Goal: Task Accomplishment & Management: Complete application form

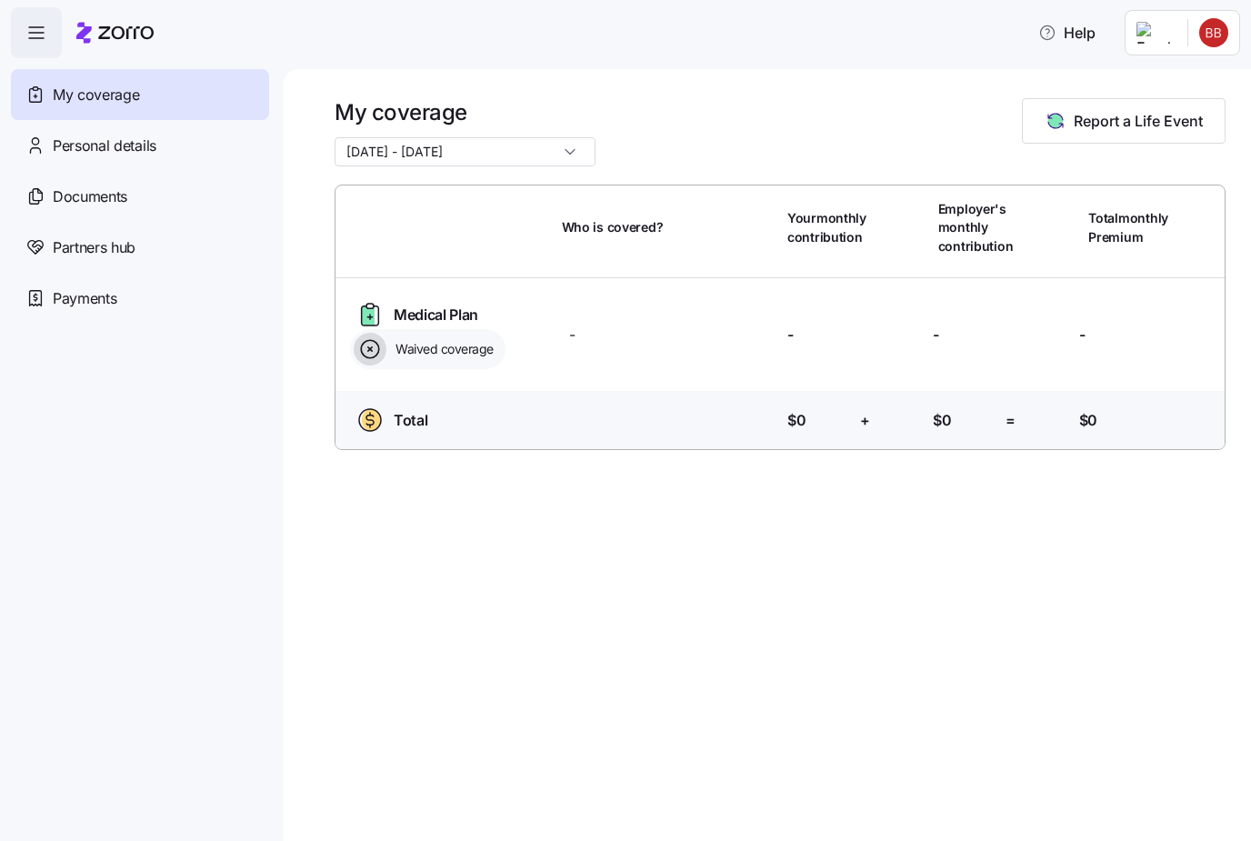
click at [93, 192] on span "Documents" at bounding box center [90, 197] width 75 height 23
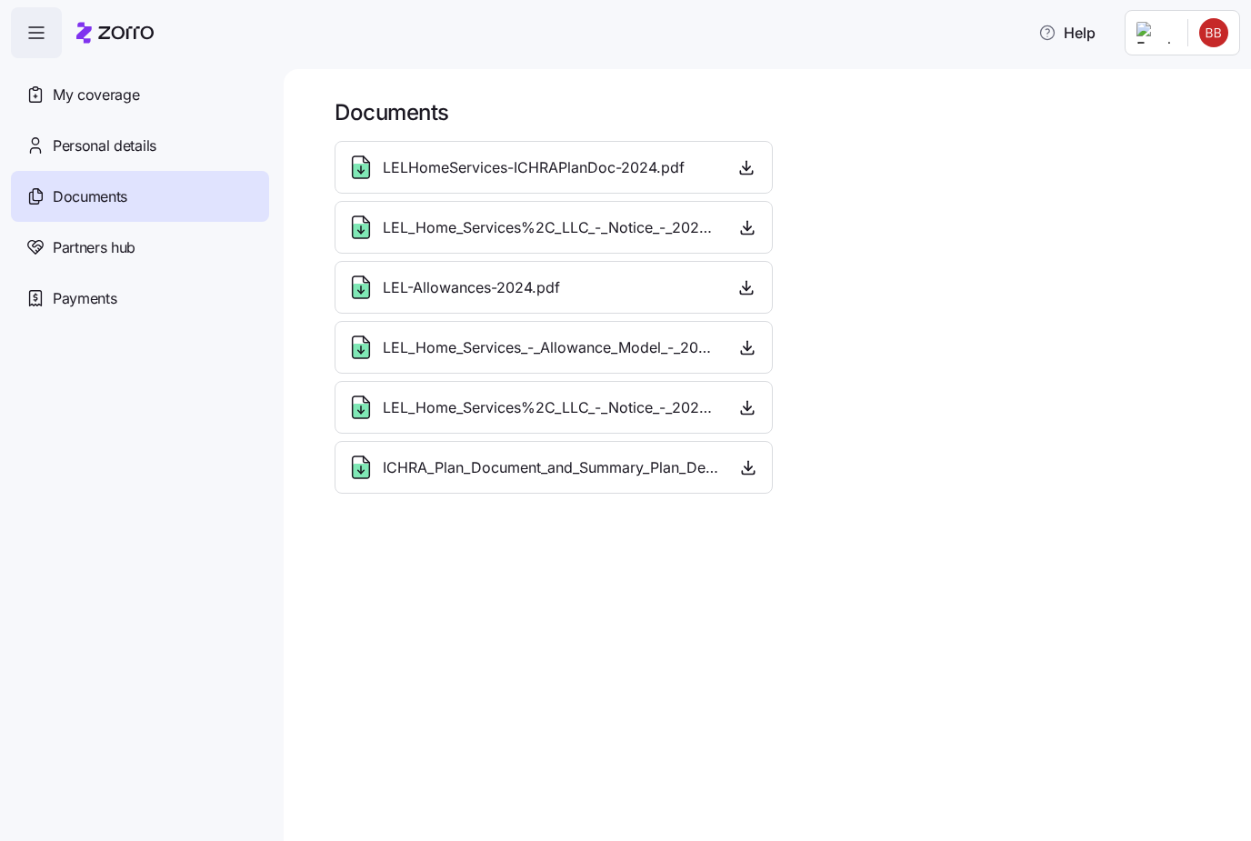
click at [745, 171] on icon "button" at bounding box center [747, 167] width 18 height 18
click at [678, 172] on span "LELHomeServices-ICHRAPlanDoc-2024.pdf" at bounding box center [534, 167] width 302 height 23
click at [628, 227] on span "LEL_Home_Services%2C_LLC_-_Notice_-_2025.pdf" at bounding box center [551, 227] width 336 height 23
click at [519, 282] on span "LEL-Allowances-2024.pdf" at bounding box center [471, 287] width 177 height 23
click at [434, 339] on span "LEL_Home_Services_-_Allowance_Model_-_2025.pdf" at bounding box center [551, 348] width 337 height 23
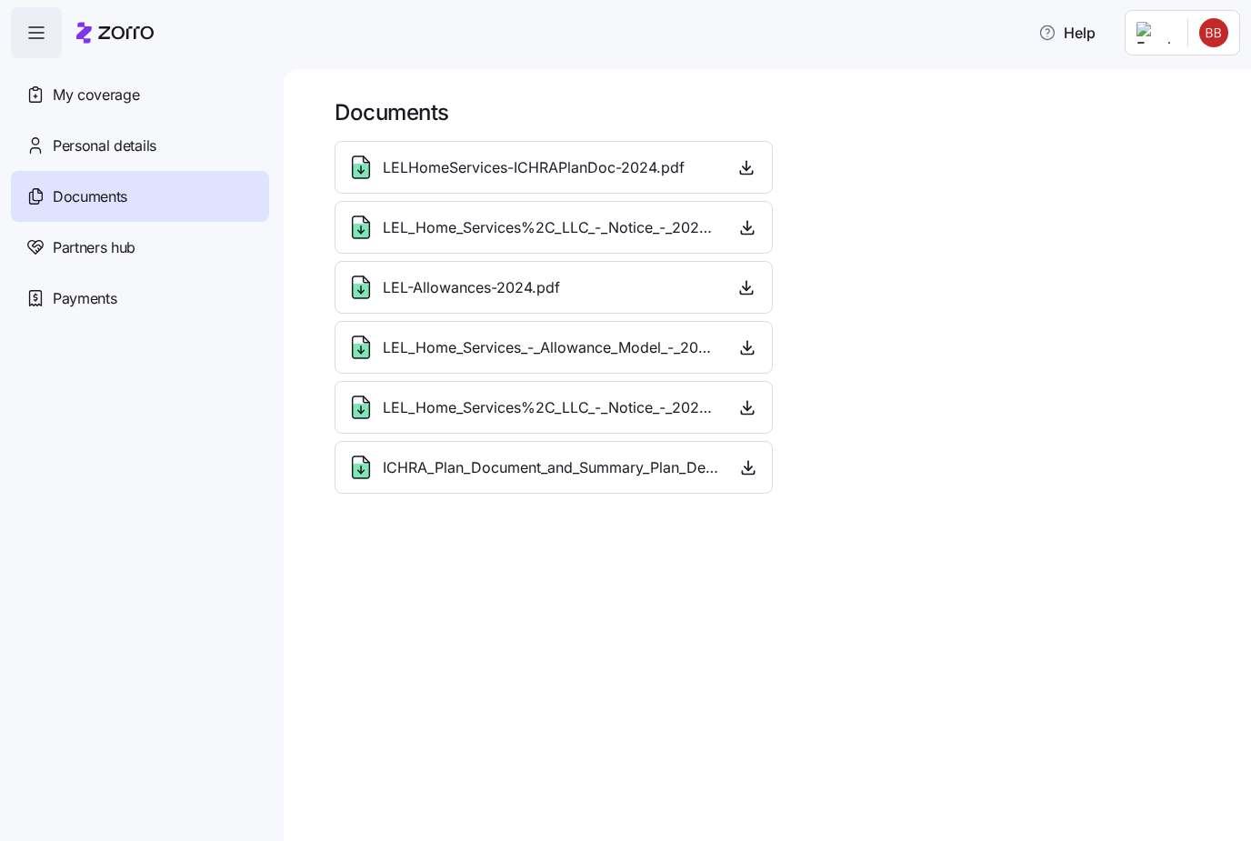
click at [360, 339] on icon at bounding box center [361, 347] width 29 height 29
click at [364, 407] on icon at bounding box center [361, 411] width 16 height 15
click at [371, 467] on icon at bounding box center [361, 467] width 29 height 29
click at [128, 253] on span "Partners hub" at bounding box center [94, 247] width 83 height 23
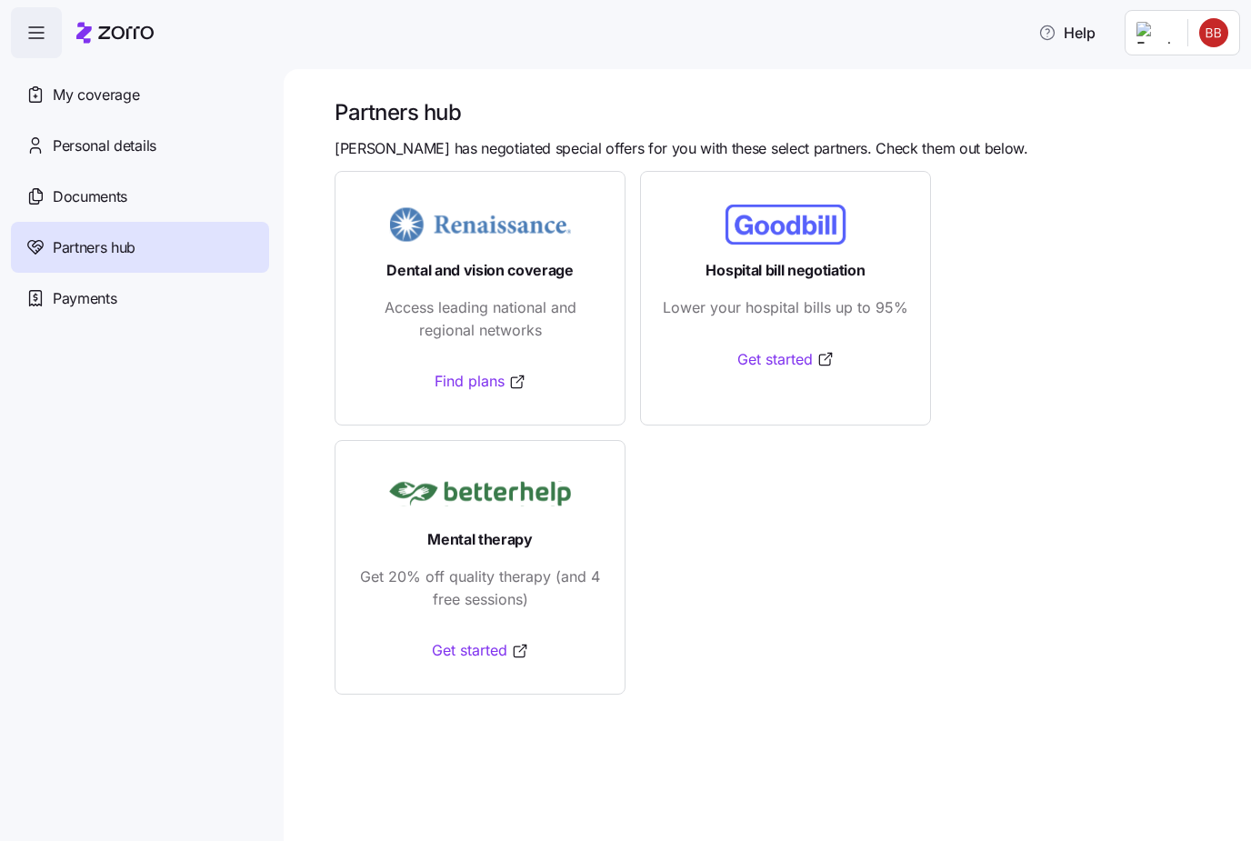
click at [106, 92] on span "My coverage" at bounding box center [96, 95] width 86 height 23
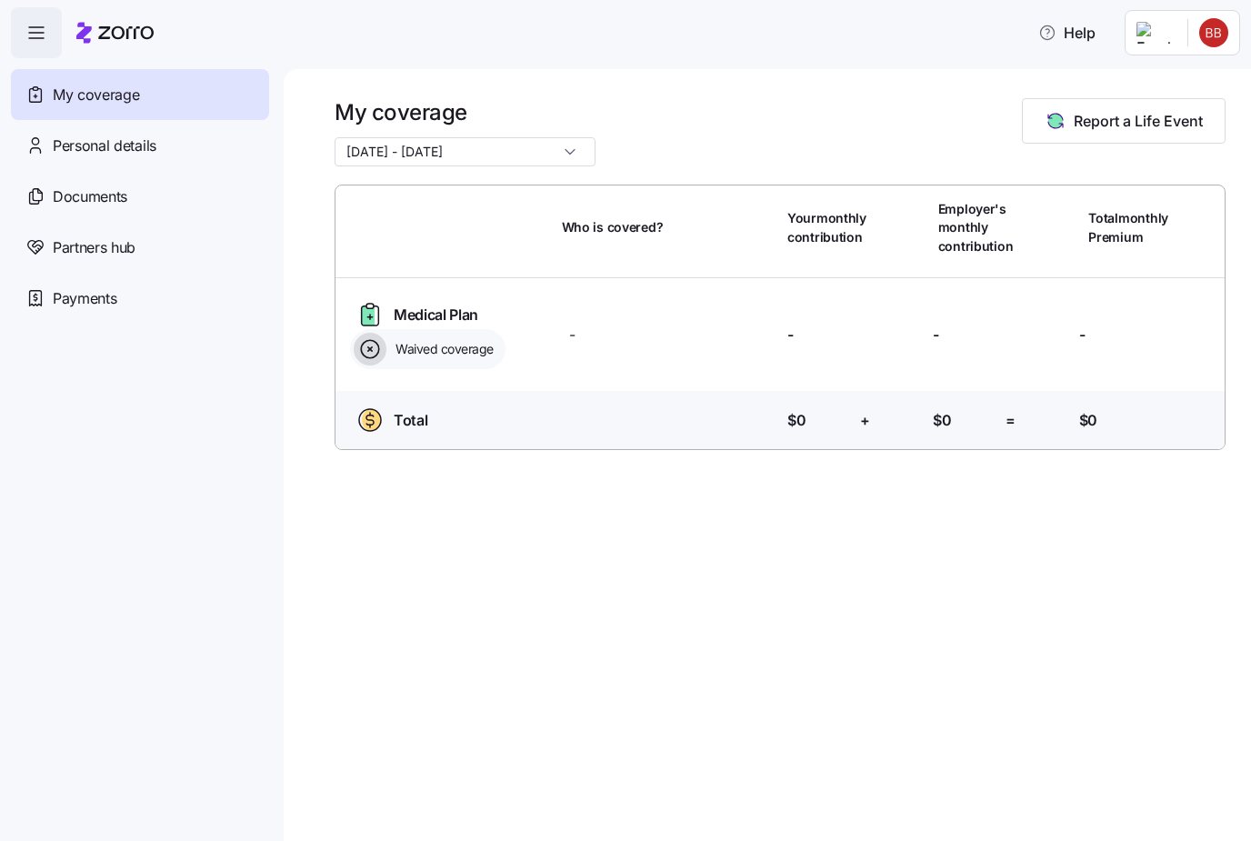
click at [121, 154] on span "Personal details" at bounding box center [105, 146] width 104 height 23
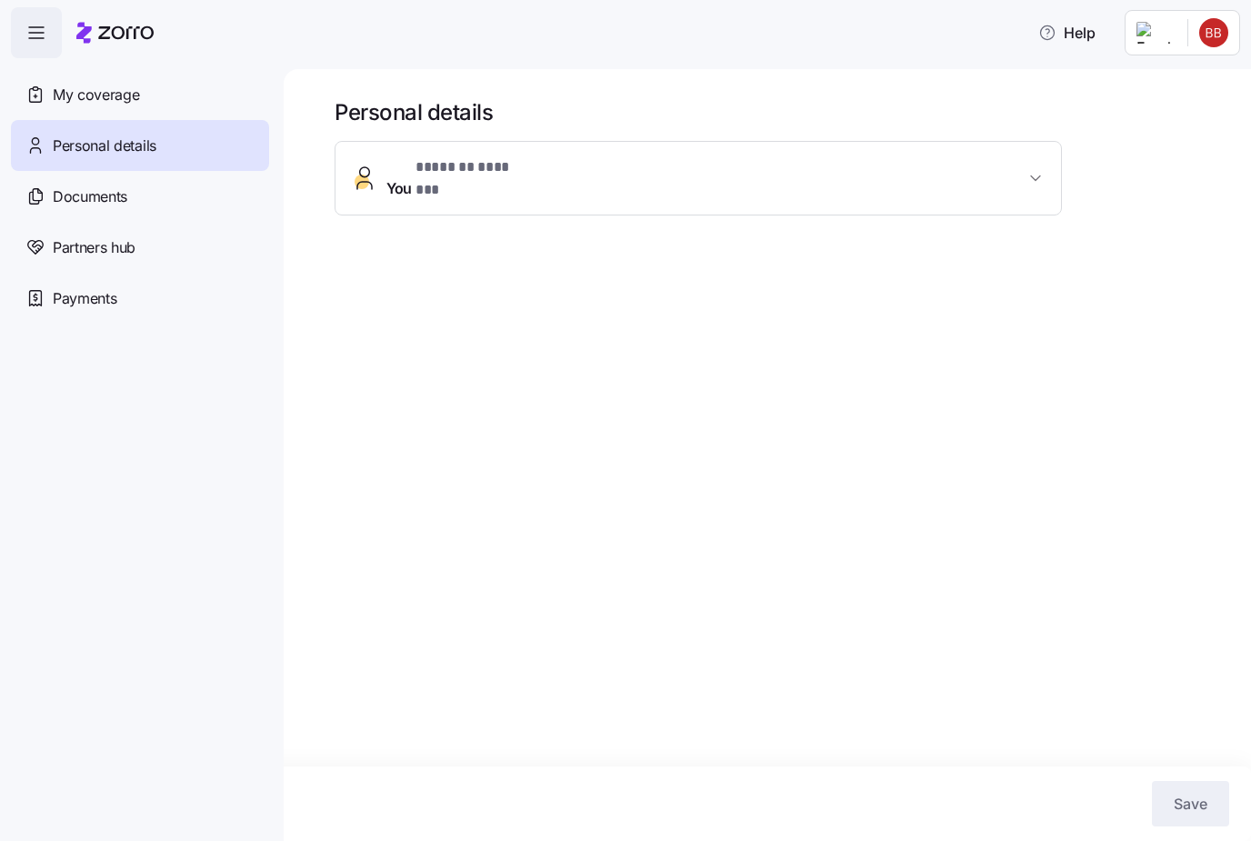
click at [1034, 176] on icon "button" at bounding box center [1036, 178] width 18 height 18
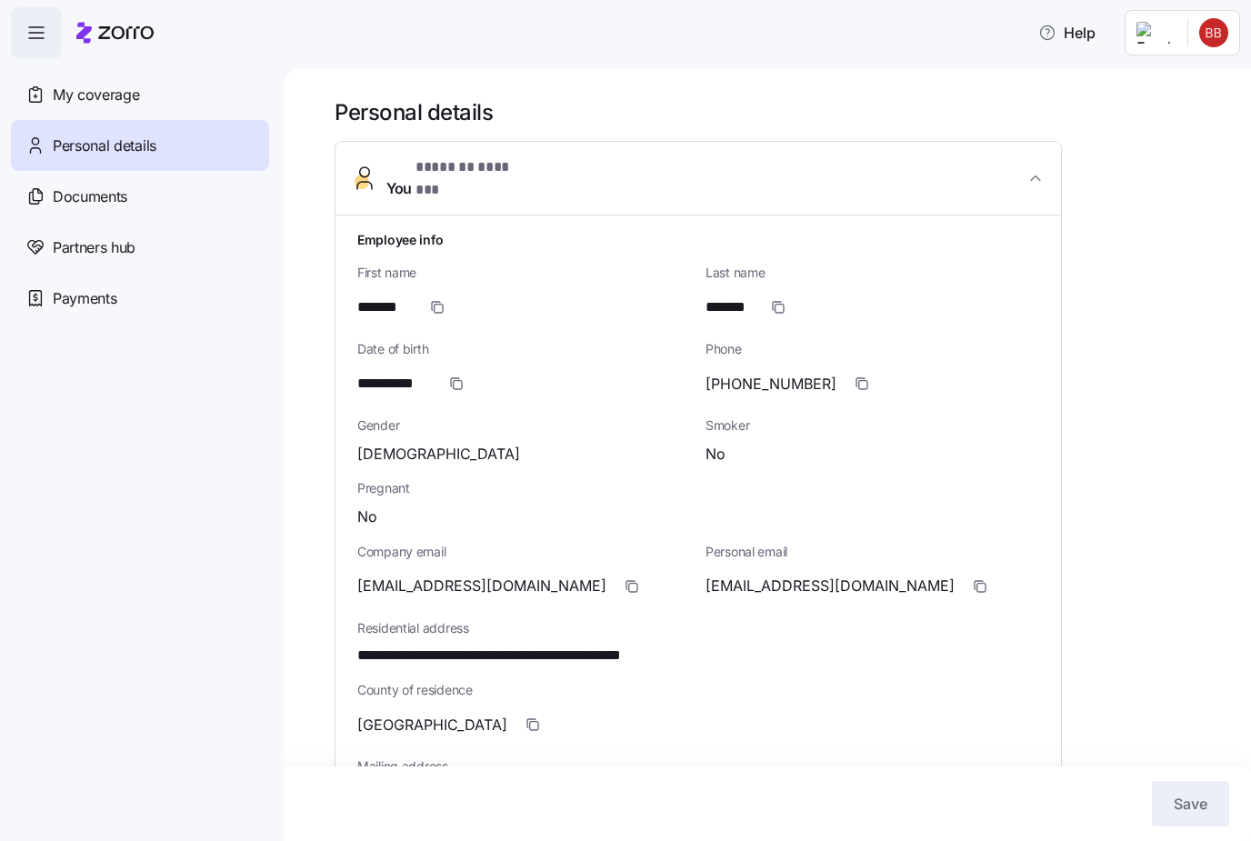
click at [121, 248] on span "Partners hub" at bounding box center [94, 247] width 83 height 23
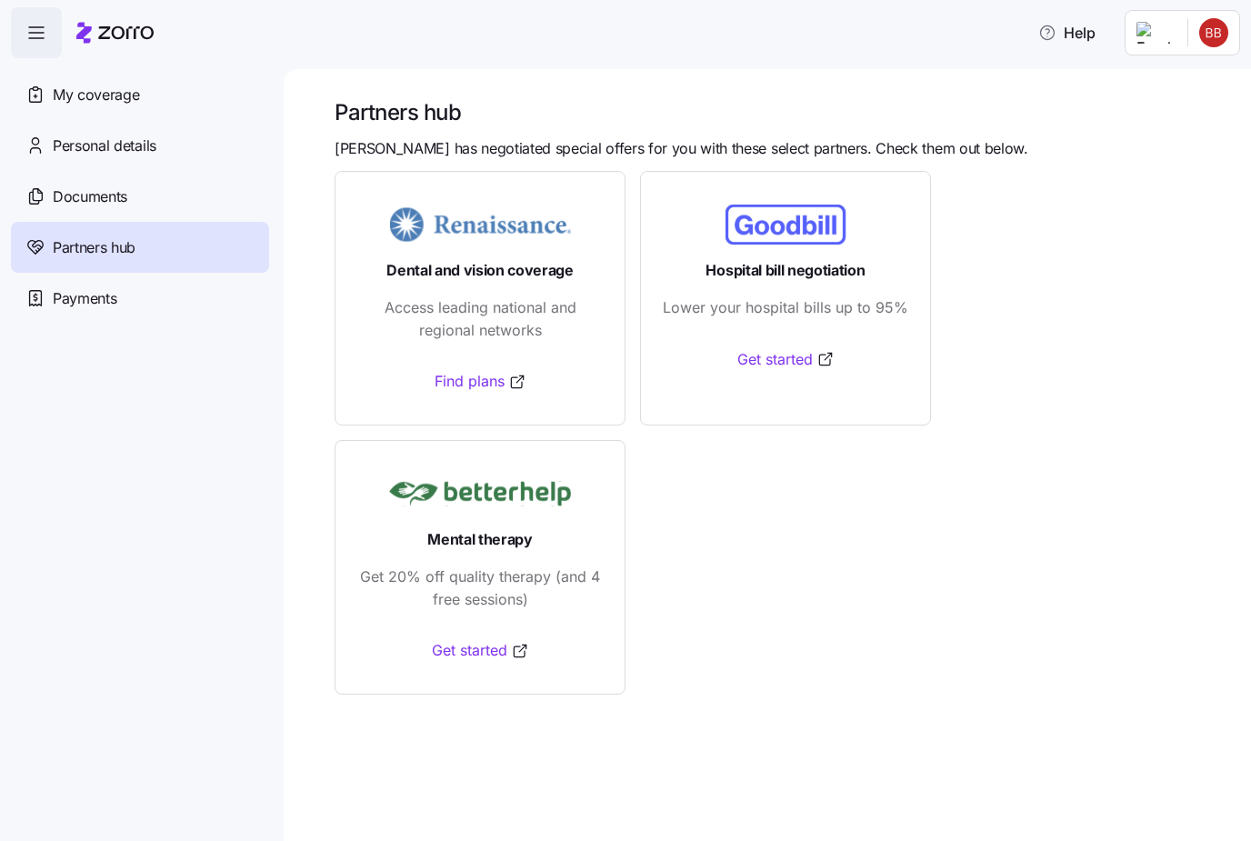
click at [85, 200] on span "Documents" at bounding box center [90, 197] width 75 height 23
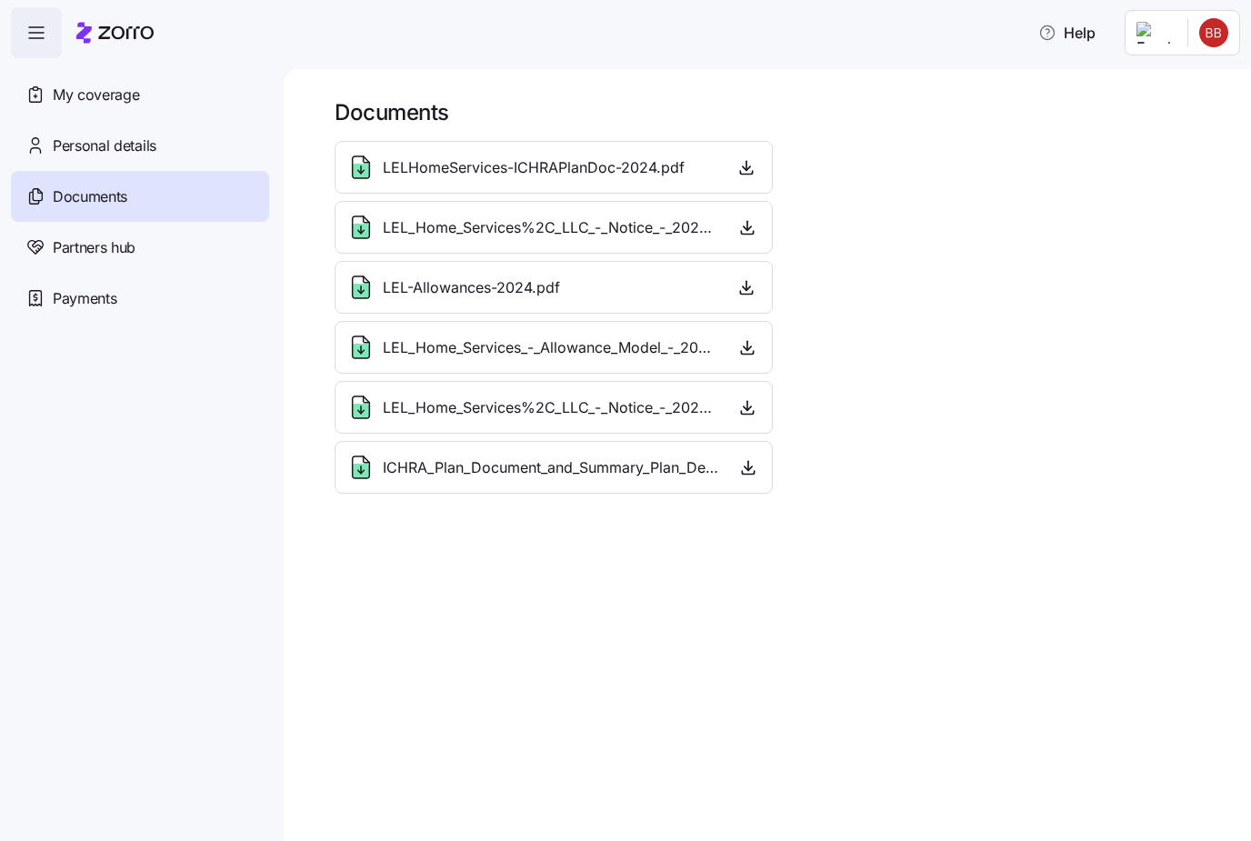
click at [753, 170] on icon "button" at bounding box center [747, 167] width 18 height 18
click at [148, 155] on span "Personal details" at bounding box center [105, 146] width 104 height 23
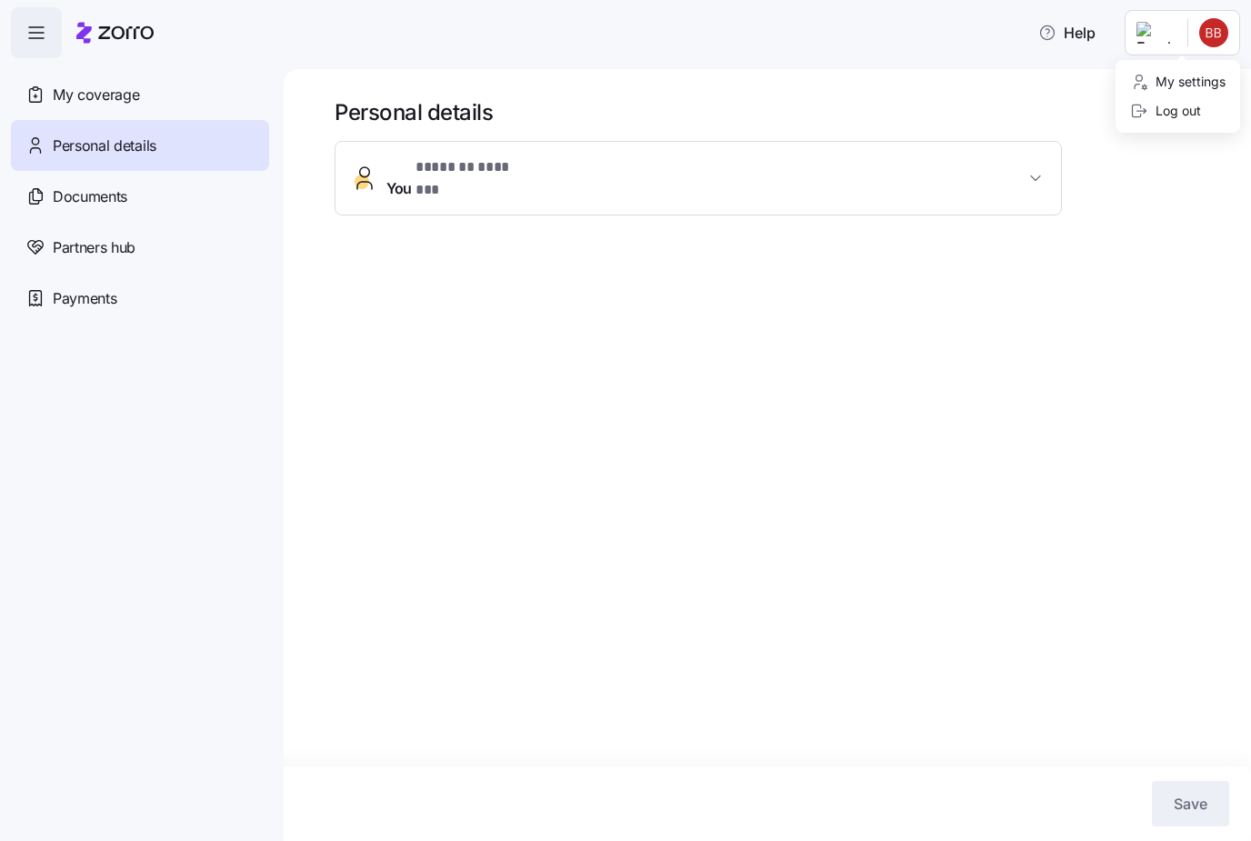
click at [1176, 89] on div "My settings" at bounding box center [1178, 82] width 95 height 20
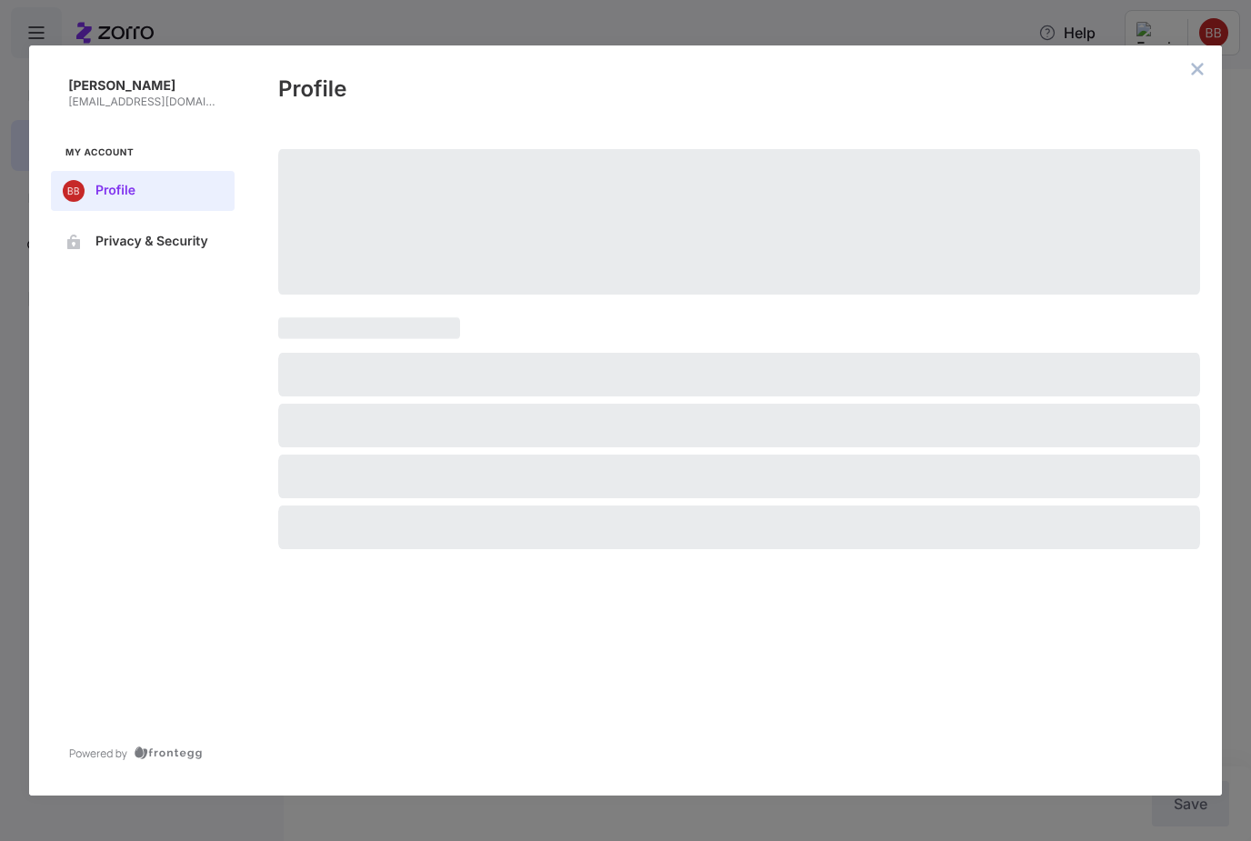
click at [156, 235] on span "Privacy & Security" at bounding box center [157, 242] width 124 height 15
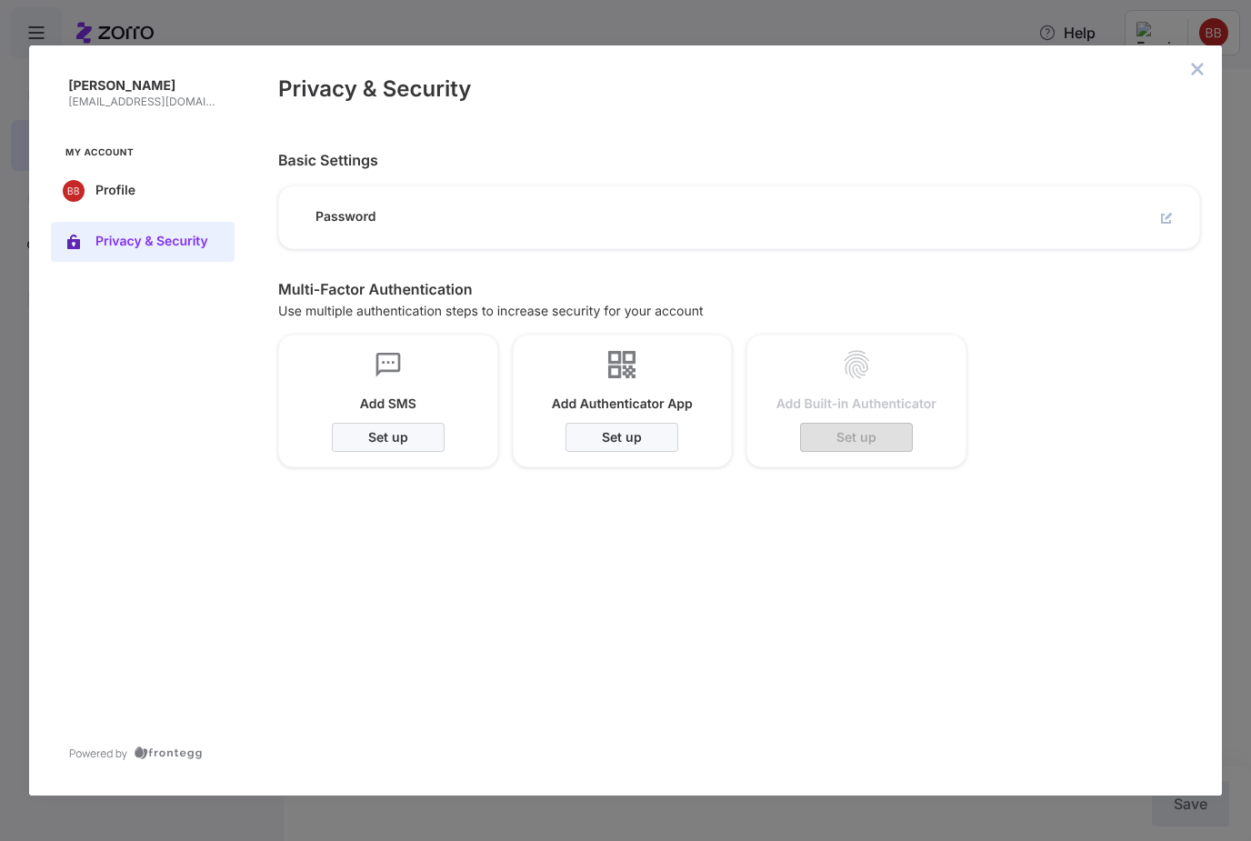
click at [1201, 63] on icon "close admin-box" at bounding box center [1198, 69] width 12 height 12
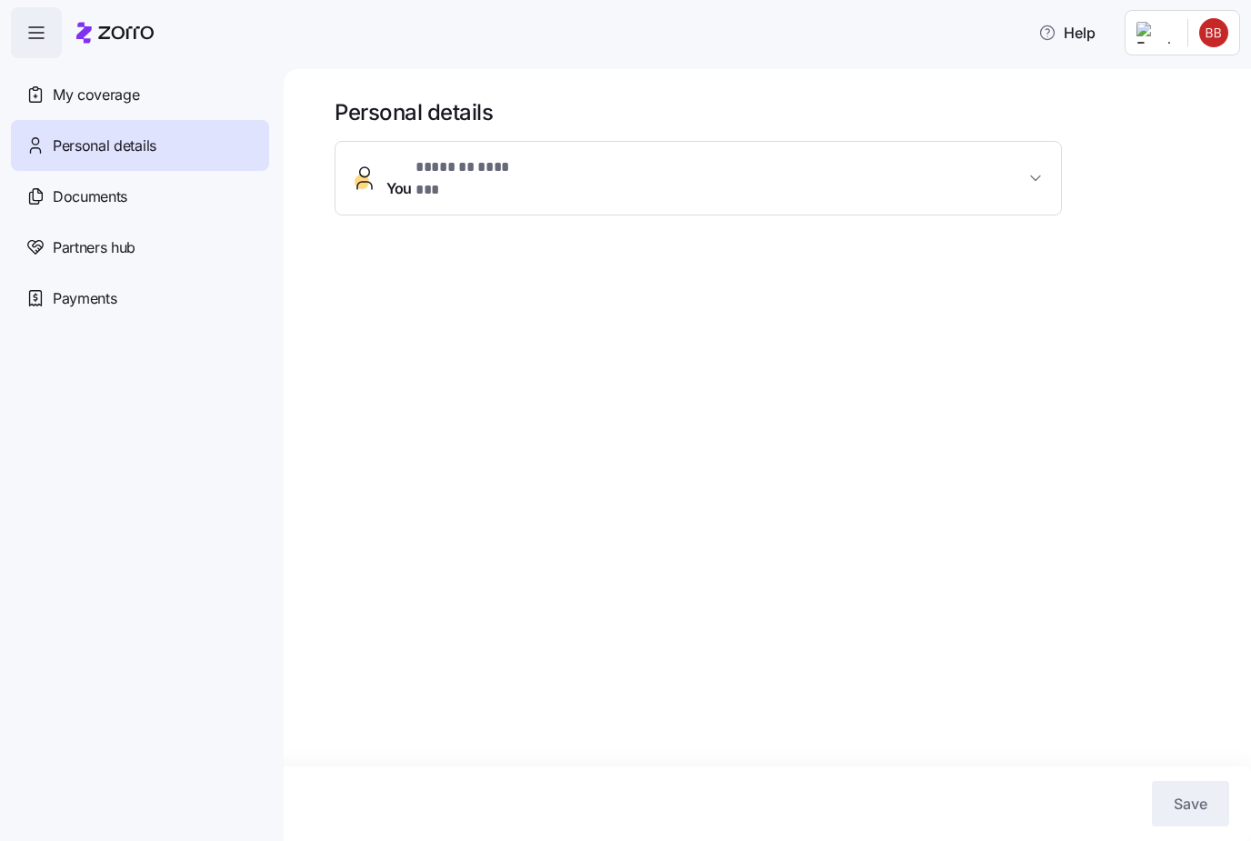
click at [47, 31] on span "button" at bounding box center [36, 32] width 49 height 49
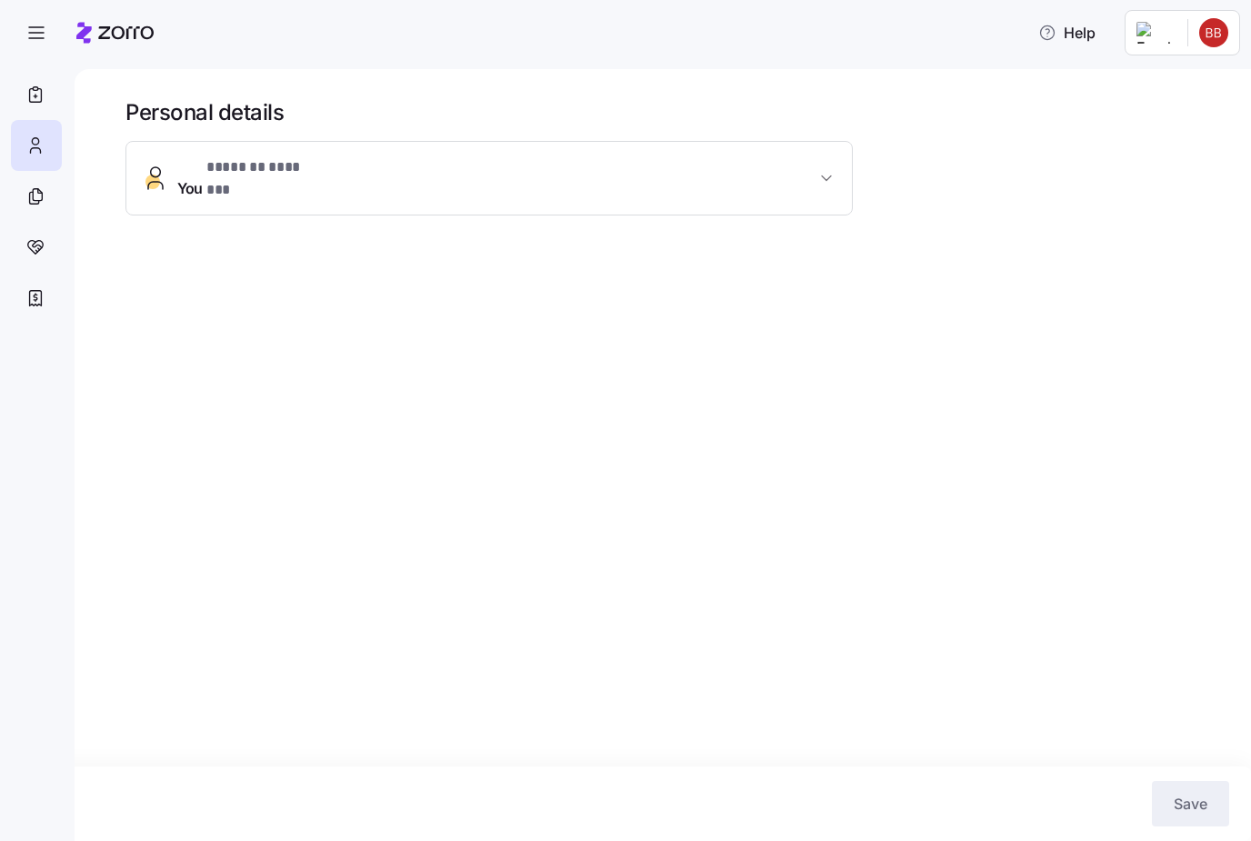
click at [40, 96] on icon at bounding box center [35, 95] width 20 height 22
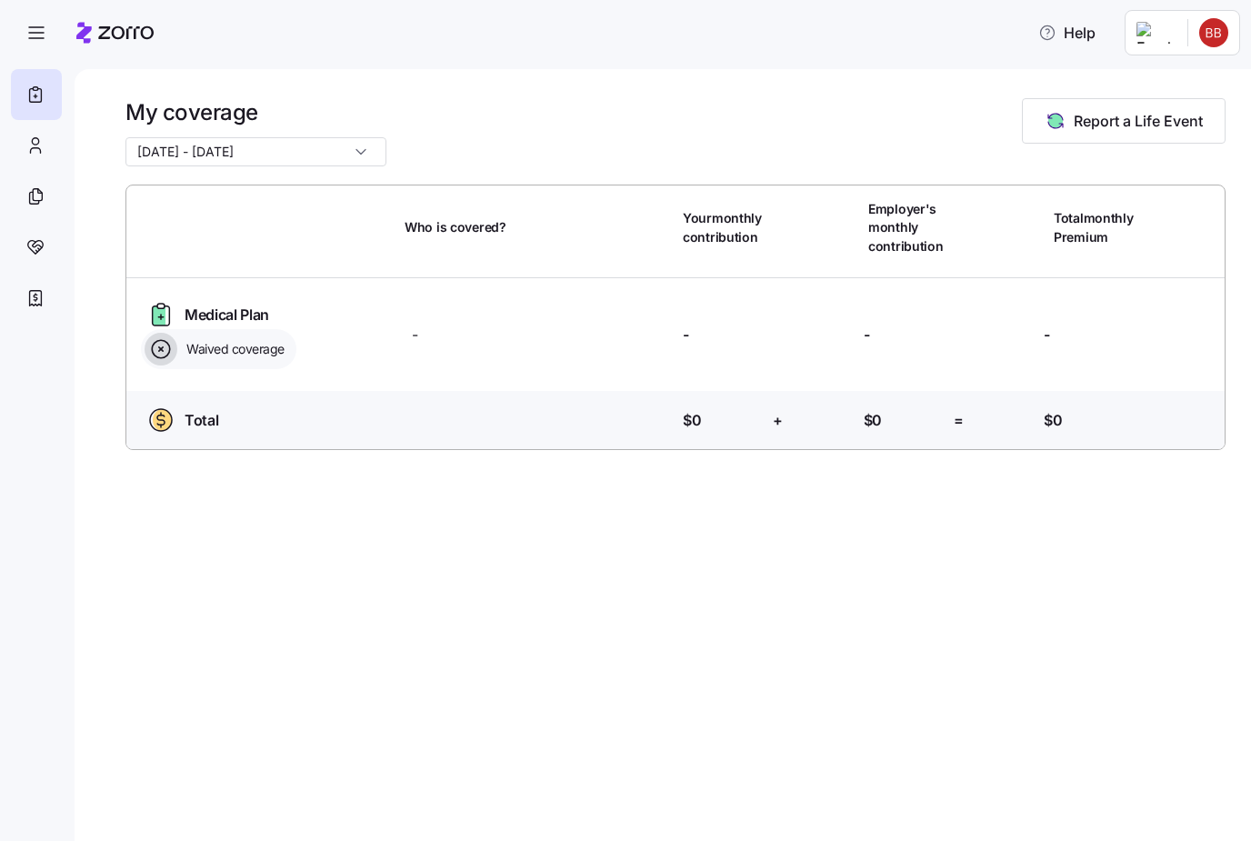
click at [1117, 112] on span "Report a Life Event" at bounding box center [1138, 121] width 129 height 22
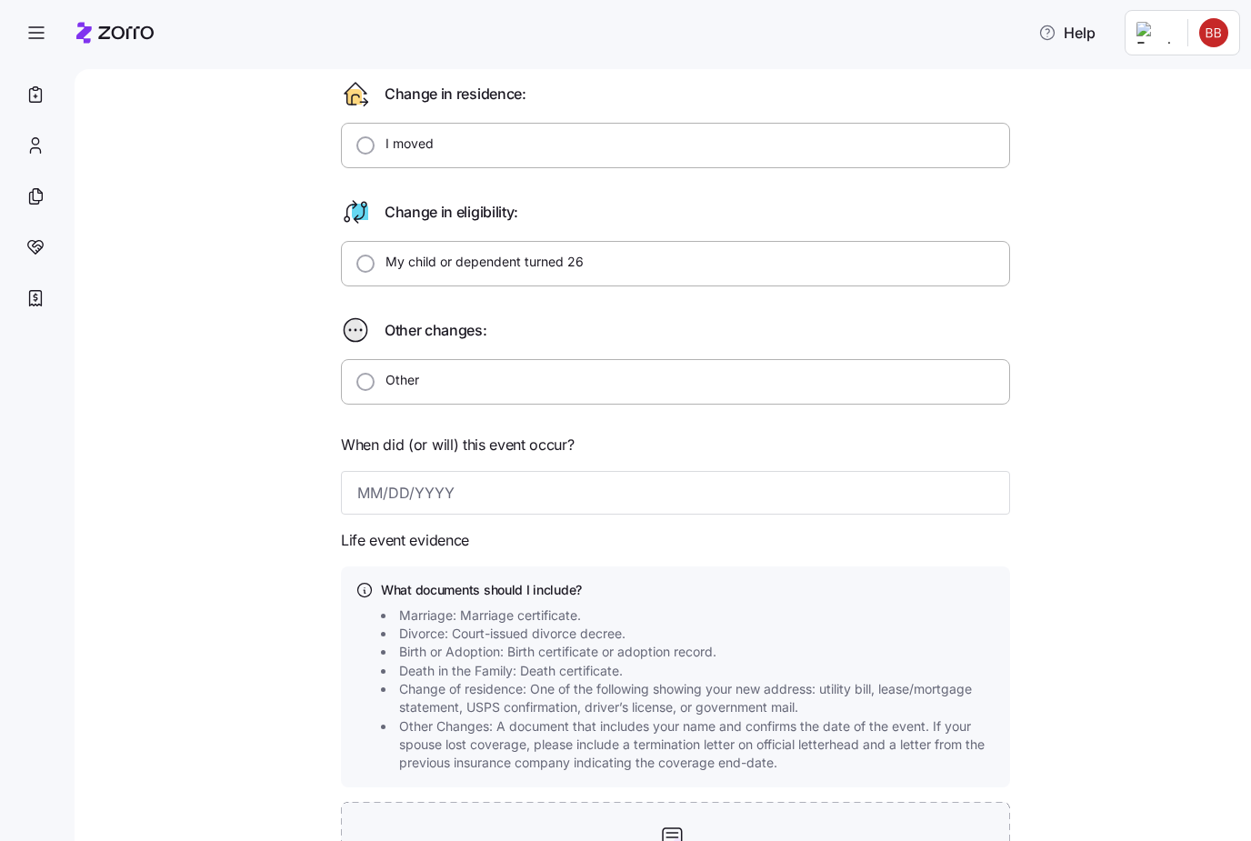
scroll to position [398, 0]
click at [369, 263] on input "My child or dependent turned 26" at bounding box center [366, 263] width 18 height 18
radio input "true"
click at [371, 263] on input "My child or dependent turned 26" at bounding box center [366, 263] width 18 height 18
click at [376, 254] on label "My child or dependent turned 26" at bounding box center [479, 261] width 209 height 18
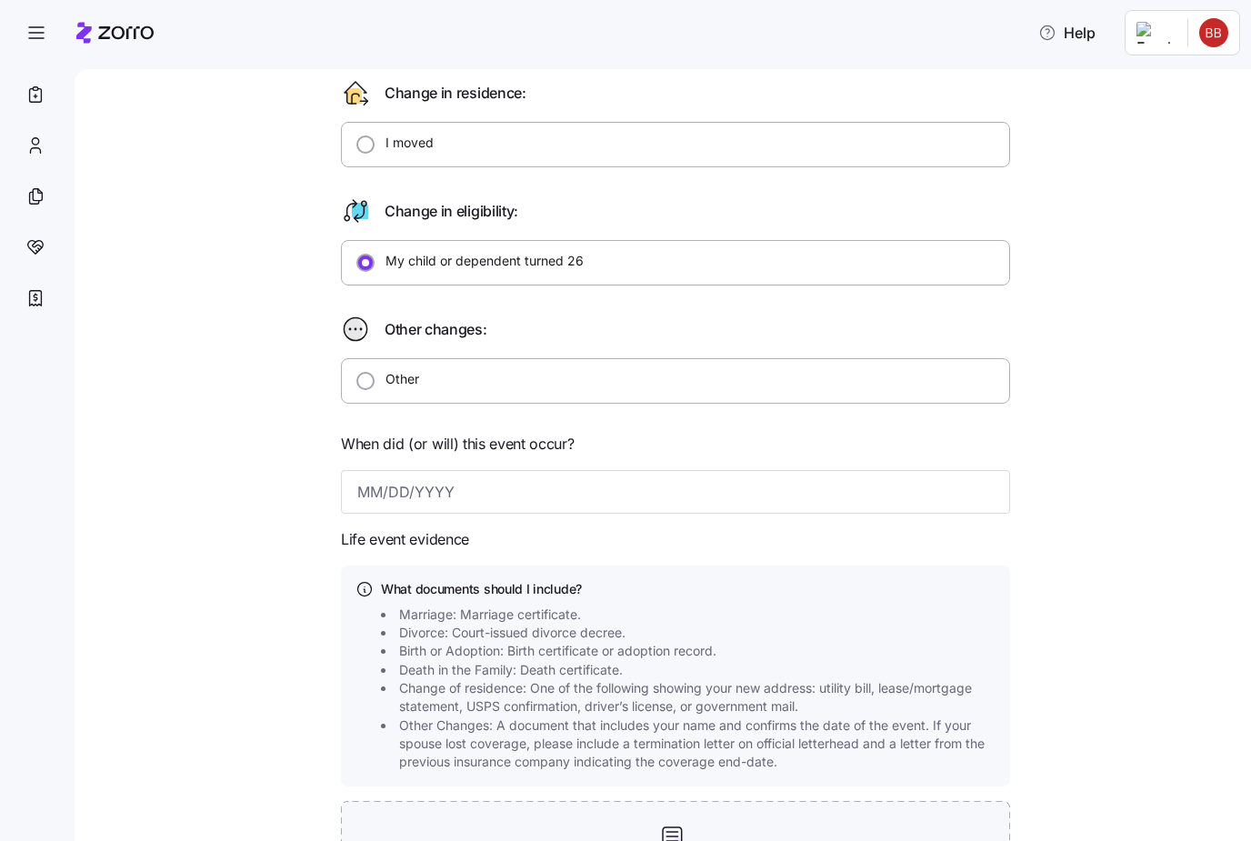
click at [375, 254] on input "My child or dependent turned 26" at bounding box center [366, 263] width 18 height 18
click at [370, 138] on input "I moved" at bounding box center [366, 145] width 18 height 18
radio input "true"
click at [357, 386] on input "Other" at bounding box center [366, 381] width 18 height 18
radio input "true"
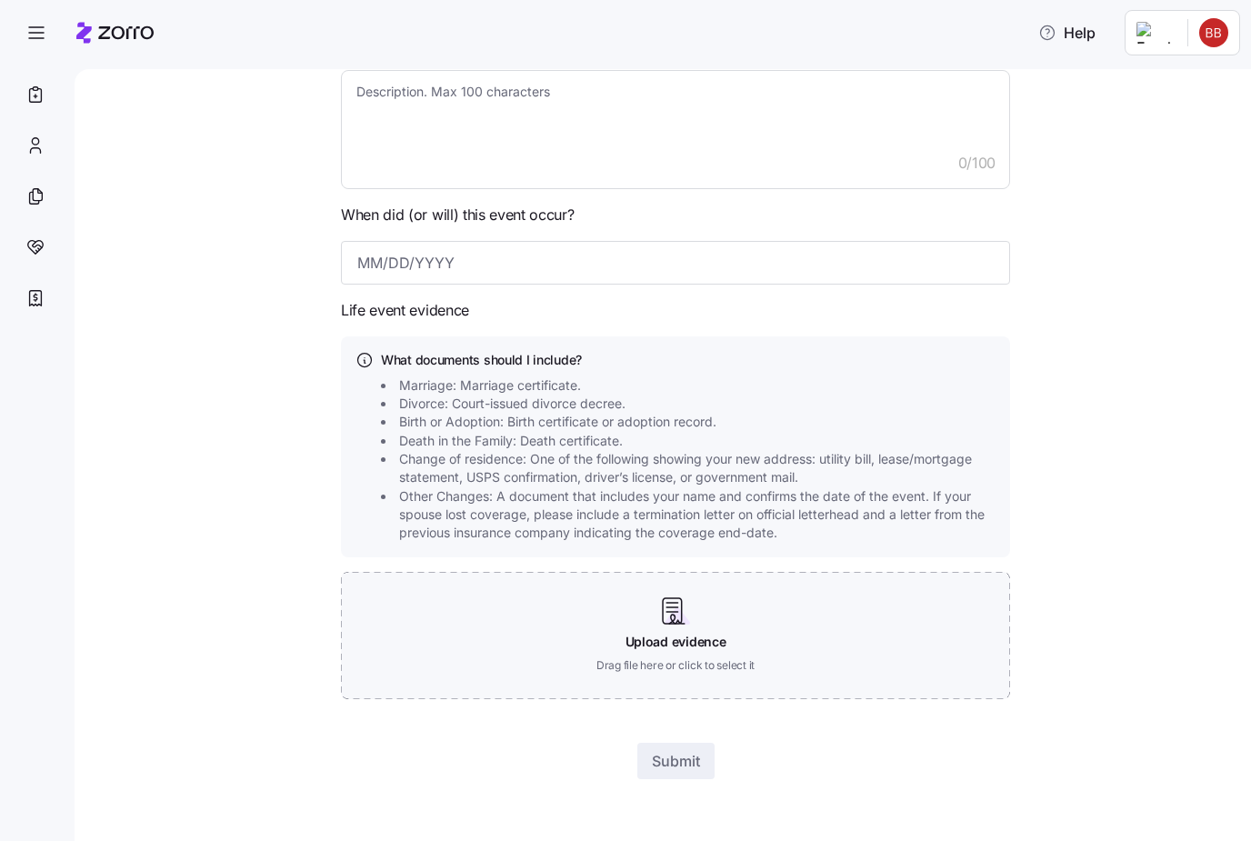
scroll to position [746, 0]
click at [33, 27] on icon "button" at bounding box center [36, 33] width 22 height 22
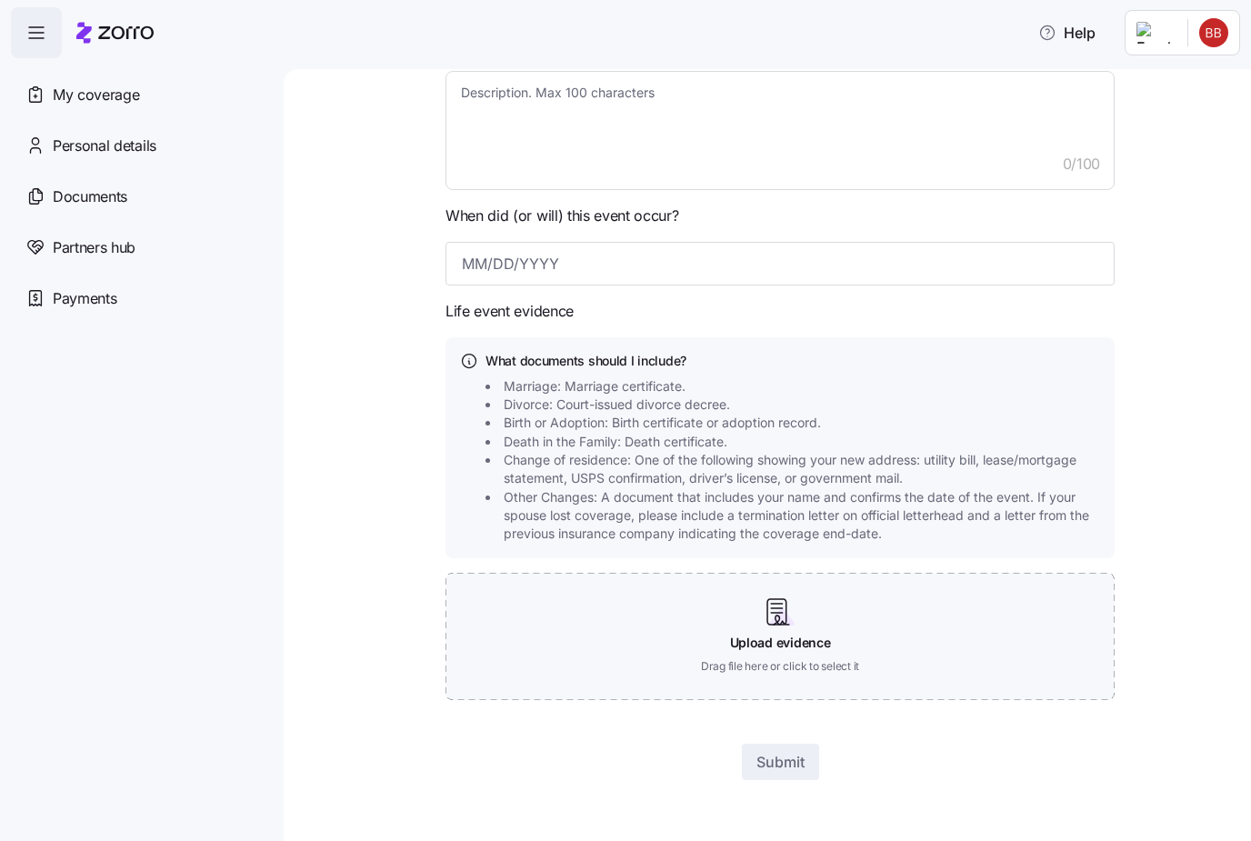
click at [82, 300] on span "Payments" at bounding box center [85, 298] width 64 height 23
type textarea "x"
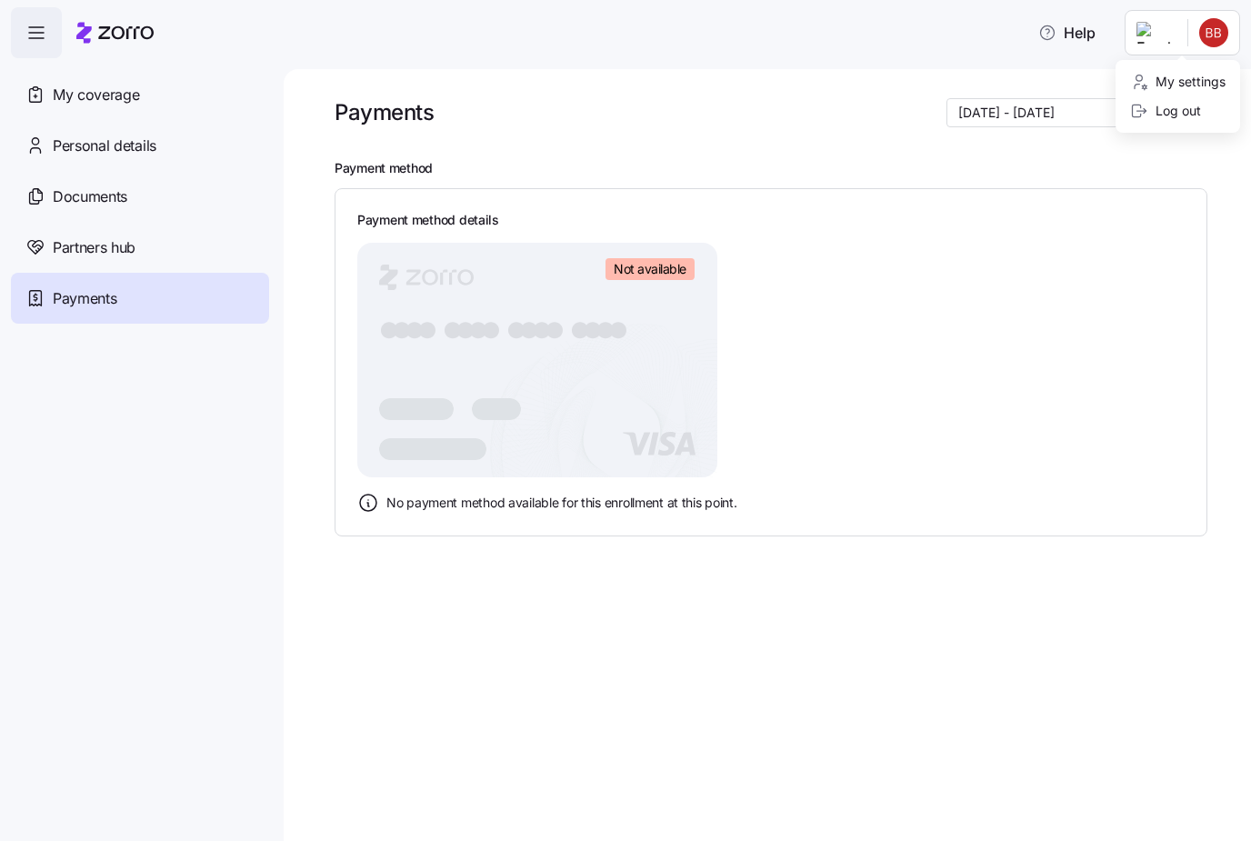
click at [1155, 106] on div "Log out" at bounding box center [1166, 111] width 71 height 20
